Goal: Task Accomplishment & Management: Use online tool/utility

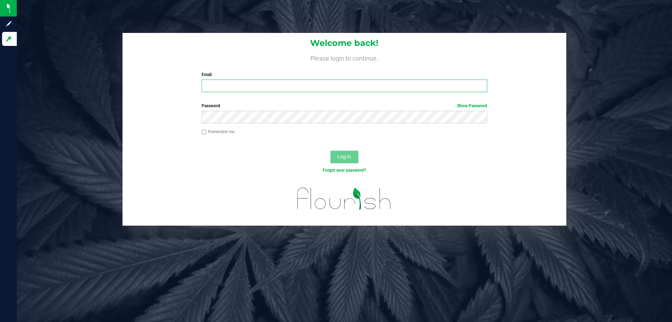
click at [291, 89] on input "Email" at bounding box center [344, 85] width 285 height 13
type input "[EMAIL_ADDRESS][DOMAIN_NAME]"
click at [331, 151] on button "Log In" at bounding box center [345, 157] width 28 height 13
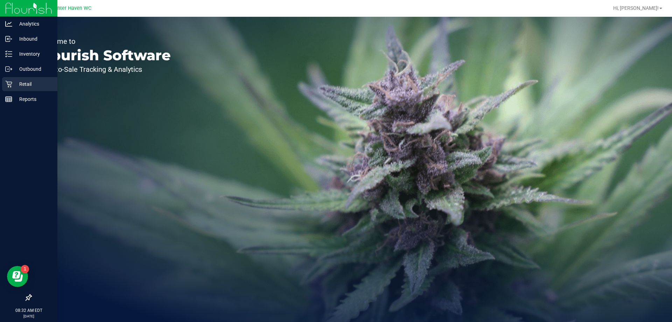
click at [16, 81] on p "Retail" at bounding box center [33, 84] width 42 height 8
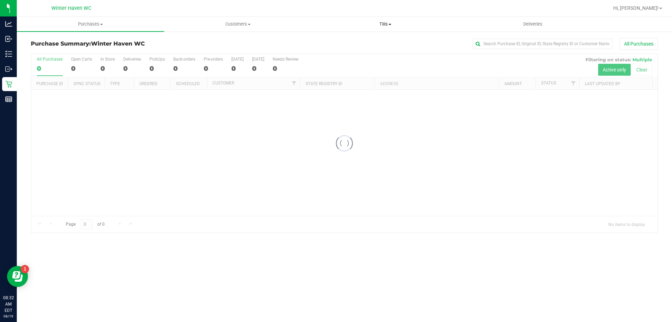
click at [380, 23] on span "Tills" at bounding box center [385, 24] width 147 height 6
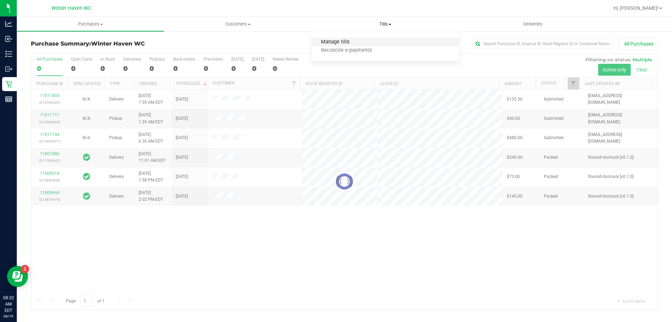
click at [354, 42] on span "Manage tills" at bounding box center [335, 42] width 47 height 6
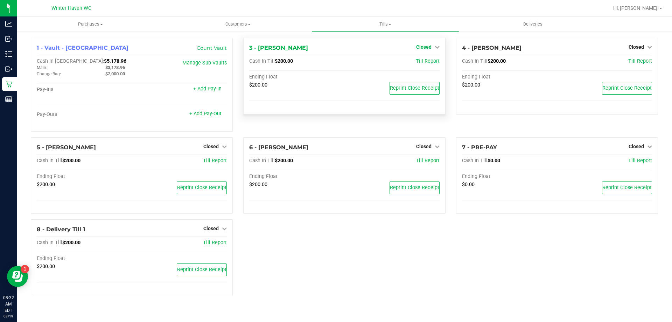
click at [428, 47] on span "Closed" at bounding box center [423, 47] width 15 height 6
click at [426, 62] on link "Open Till" at bounding box center [424, 62] width 19 height 6
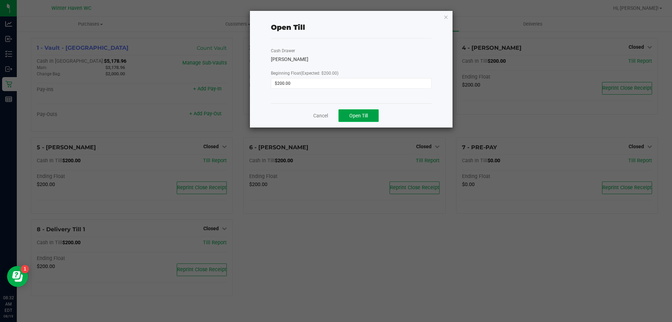
click at [365, 114] on span "Open Till" at bounding box center [359, 116] width 19 height 6
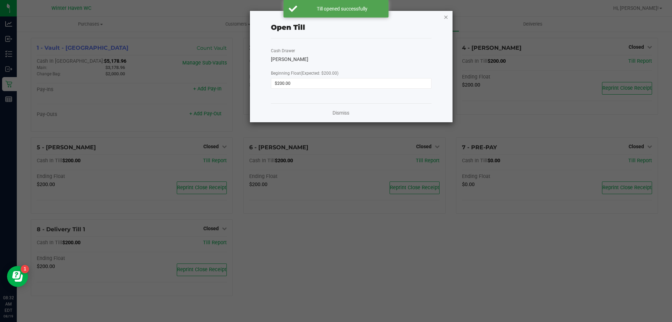
click at [447, 17] on icon "button" at bounding box center [446, 17] width 5 height 8
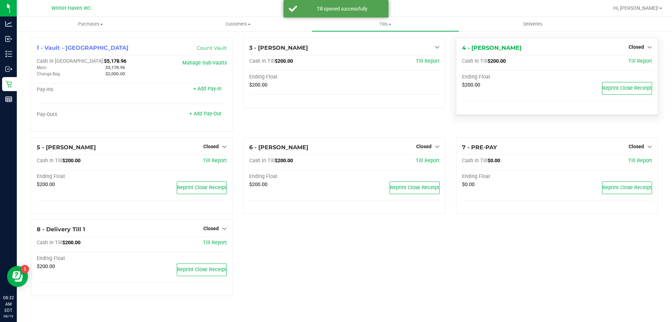
click at [638, 51] on div "Closed" at bounding box center [640, 47] width 23 height 8
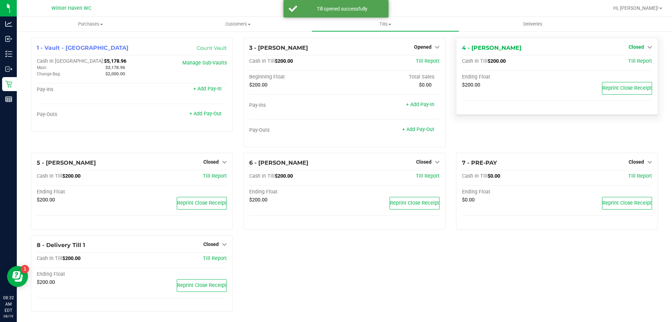
click at [637, 47] on span "Closed" at bounding box center [636, 47] width 15 height 6
click at [630, 62] on link "Open Till" at bounding box center [636, 62] width 19 height 6
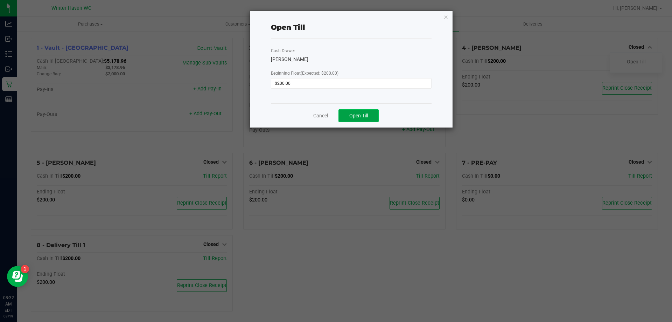
click at [364, 117] on span "Open Till" at bounding box center [359, 116] width 19 height 6
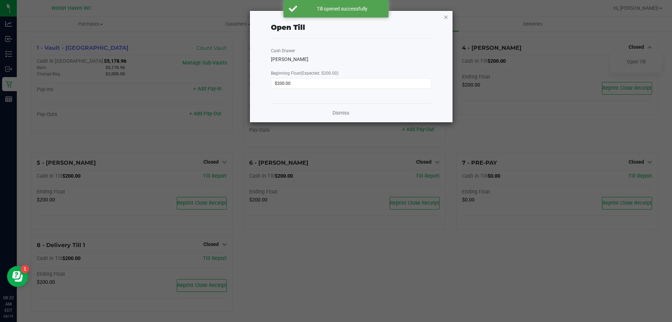
click at [447, 16] on icon "button" at bounding box center [446, 17] width 5 height 8
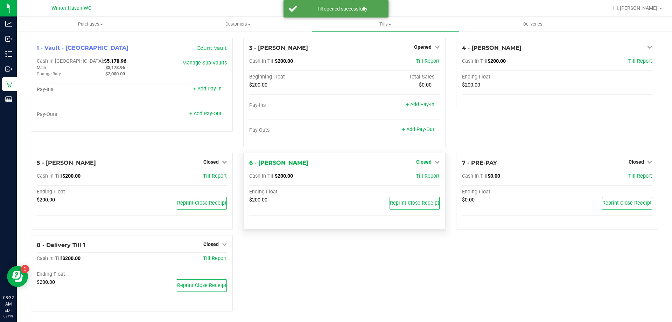
click at [421, 164] on span "Closed" at bounding box center [423, 162] width 15 height 6
click at [418, 175] on link "Open Till" at bounding box center [424, 177] width 19 height 6
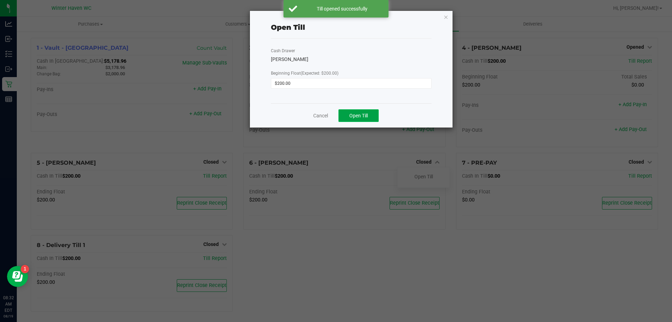
click at [376, 116] on button "Open Till" at bounding box center [359, 115] width 40 height 13
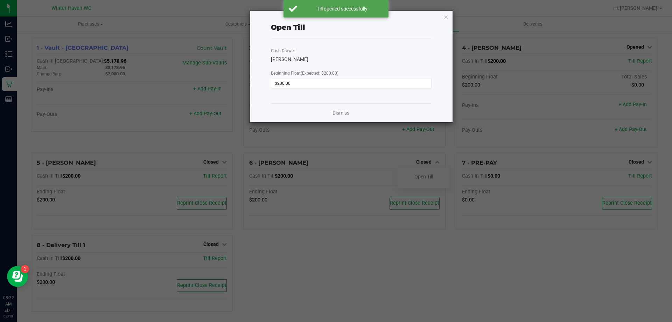
drag, startPoint x: 446, startPoint y: 17, endPoint x: 442, endPoint y: 15, distance: 4.9
click at [442, 15] on div "Open Till Cash Drawer [PERSON_NAME] Beginning Float (Expected: $200.00) $200.00…" at bounding box center [351, 66] width 203 height 111
click at [444, 19] on icon "button" at bounding box center [446, 17] width 5 height 8
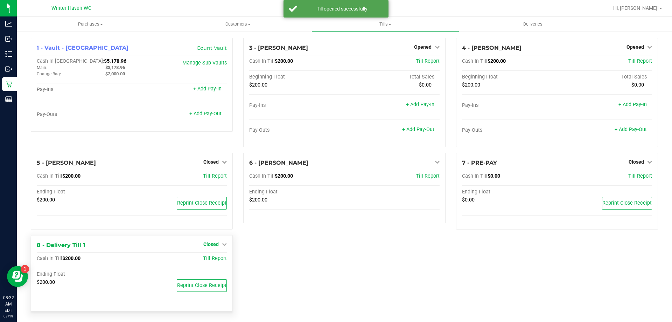
click at [219, 235] on div "5 - [PERSON_NAME] Closed Open Till Cash In Till $200.00 Till Report Ending Floa…" at bounding box center [132, 194] width 213 height 82
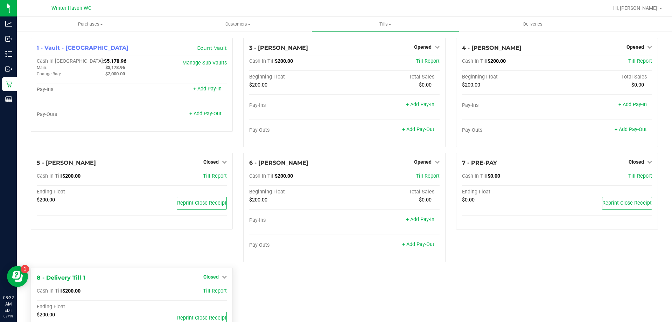
click at [216, 279] on span "Closed" at bounding box center [210, 277] width 15 height 6
click at [219, 290] on link "Open Till" at bounding box center [211, 292] width 19 height 6
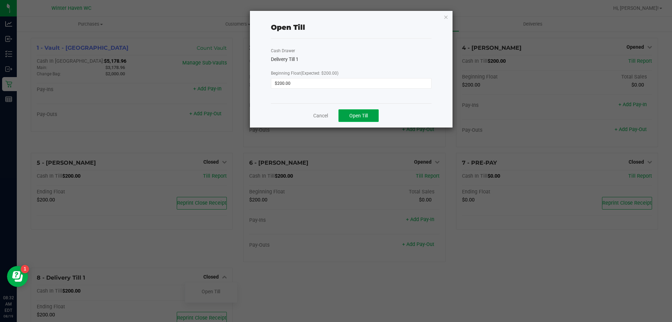
click at [363, 115] on span "Open Till" at bounding box center [359, 116] width 19 height 6
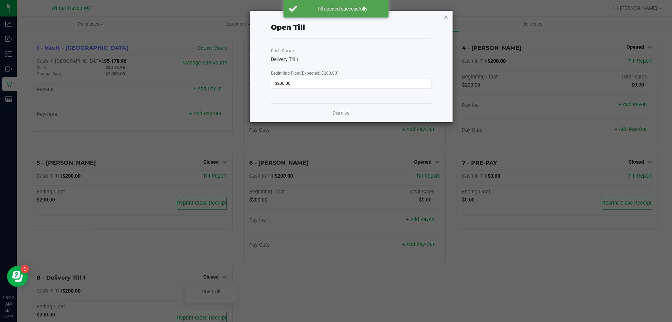
click at [447, 18] on icon "button" at bounding box center [446, 17] width 5 height 8
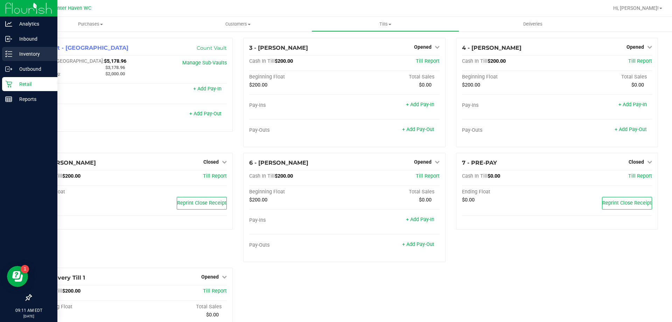
click at [23, 57] on p "Inventory" at bounding box center [33, 54] width 42 height 8
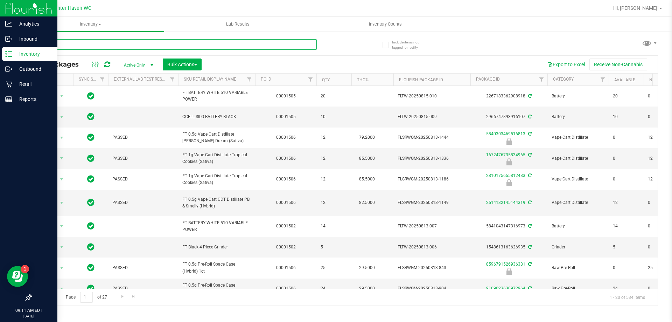
drag, startPoint x: 104, startPoint y: 43, endPoint x: 62, endPoint y: 35, distance: 42.1
click at [103, 43] on input "text" at bounding box center [174, 44] width 286 height 11
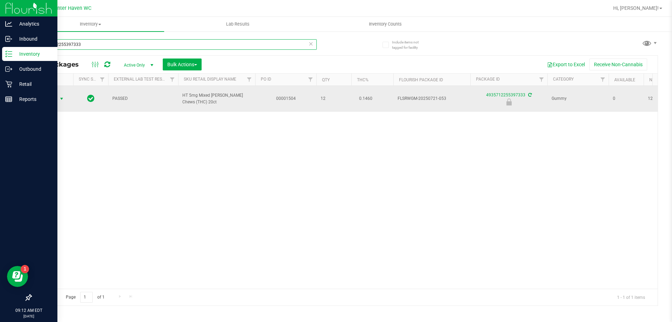
type input "4935712255397333"
click at [62, 99] on span "select" at bounding box center [62, 99] width 6 height 6
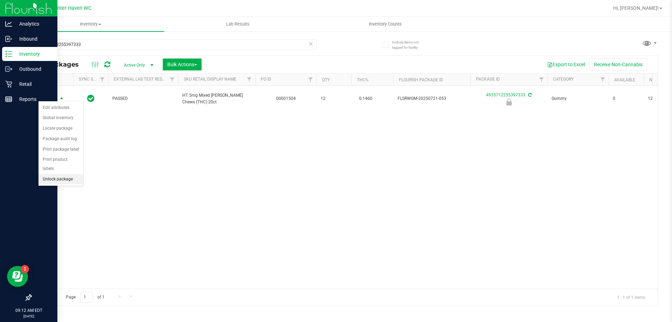
click at [54, 174] on li "Unlock package" at bounding box center [61, 179] width 45 height 11
